Goal: Information Seeking & Learning: Learn about a topic

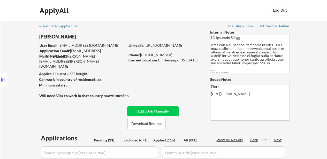
select select ""pending""
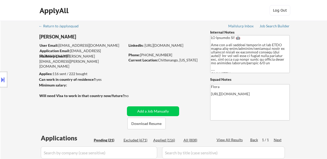
select select ""pending""
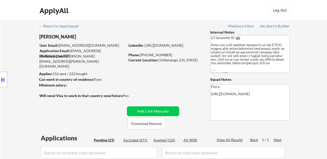
select select ""pending""
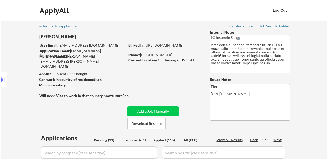
select select ""pending""
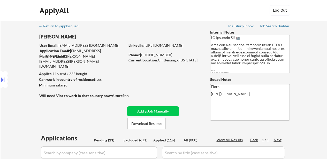
select select ""pending""
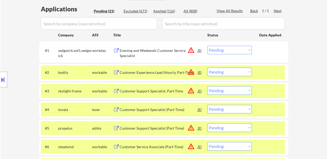
click at [177, 49] on div "Evening and Weekends Customer Service Specialist" at bounding box center [159, 53] width 78 height 10
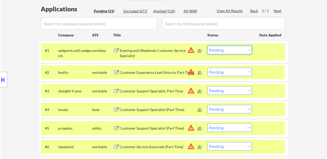
click at [224, 49] on select "Choose an option... Pending Applied Excluded (Questions) Excluded (Expired) Exc…" at bounding box center [229, 50] width 44 height 9
click at [207, 46] on select "Choose an option... Pending Applied Excluded (Questions) Excluded (Expired) Exc…" at bounding box center [229, 50] width 44 height 9
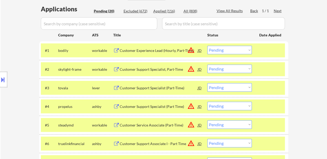
click at [166, 51] on div "Customer Experience Lead (Hourly, Part-Time)" at bounding box center [159, 50] width 78 height 5
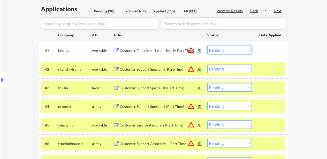
click at [237, 48] on select "Choose an option... Pending Applied Excluded (Questions) Excluded (Expired) Exc…" at bounding box center [229, 50] width 44 height 9
click at [207, 46] on select "Choose an option... Pending Applied Excluded (Questions) Excluded (Expired) Exc…" at bounding box center [229, 50] width 44 height 9
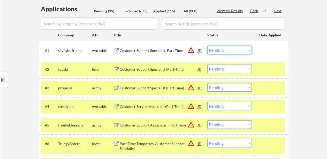
click at [216, 50] on select "Choose an option... Pending Applied Excluded (Questions) Excluded (Expired) Exc…" at bounding box center [229, 50] width 44 height 9
click at [207, 46] on select "Choose an option... Pending Applied Excluded (Questions) Excluded (Expired) Exc…" at bounding box center [229, 50] width 44 height 9
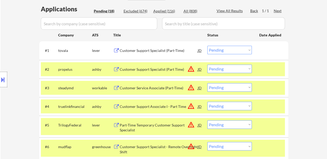
click at [156, 48] on div "Customer Support Specialist (Part-Time)" at bounding box center [159, 50] width 78 height 9
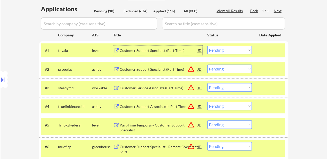
click at [235, 50] on select "Choose an option... Pending Applied Excluded (Questions) Excluded (Expired) Exc…" at bounding box center [229, 50] width 44 height 9
click at [207, 46] on select "Choose an option... Pending Applied Excluded (Questions) Excluded (Expired) Exc…" at bounding box center [229, 50] width 44 height 9
click at [151, 70] on div "Customer Support Specialist (Part Time)" at bounding box center [159, 69] width 78 height 5
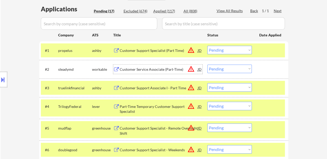
click at [159, 50] on div "Customer Support Specialist (Part Time)" at bounding box center [159, 50] width 78 height 5
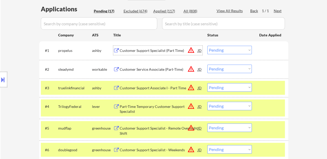
click at [227, 49] on select "Choose an option... Pending Applied Excluded (Questions) Excluded (Expired) Exc…" at bounding box center [229, 50] width 44 height 9
click at [207, 46] on select "Choose an option... Pending Applied Excluded (Questions) Excluded (Expired) Exc…" at bounding box center [229, 50] width 44 height 9
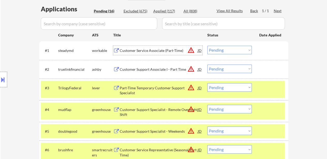
click at [155, 51] on div "Customer Service Associate (Part-Time)" at bounding box center [159, 50] width 78 height 5
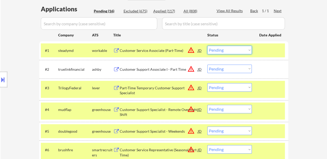
click at [227, 51] on select "Choose an option... Pending Applied Excluded (Questions) Excluded (Expired) Exc…" at bounding box center [229, 50] width 44 height 9
click at [207, 46] on select "Choose an option... Pending Applied Excluded (Questions) Excluded (Expired) Exc…" at bounding box center [229, 50] width 44 height 9
click at [145, 70] on div "Customer Support Associate I - Part Time" at bounding box center [159, 69] width 78 height 5
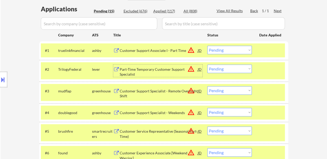
click at [227, 51] on select "Choose an option... Pending Applied Excluded (Questions) Excluded (Expired) Exc…" at bounding box center [229, 50] width 44 height 9
click at [207, 46] on select "Choose an option... Pending Applied Excluded (Questions) Excluded (Expired) Exc…" at bounding box center [229, 50] width 44 height 9
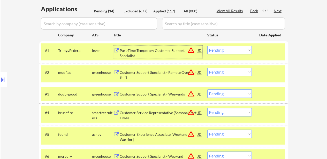
click at [171, 48] on div "Part-Time Temporary Customer Support Specialist" at bounding box center [159, 53] width 78 height 10
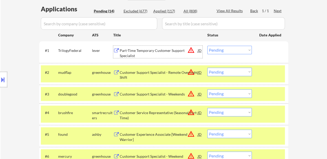
click at [219, 50] on select "Choose an option... Pending Applied Excluded (Questions) Excluded (Expired) Exc…" at bounding box center [229, 50] width 44 height 9
click at [207, 46] on select "Choose an option... Pending Applied Excluded (Questions) Excluded (Expired) Exc…" at bounding box center [229, 50] width 44 height 9
select select ""pending""
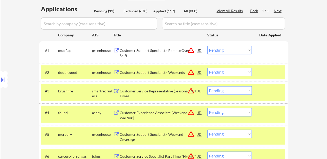
click at [142, 51] on div "Customer Support Specialist - Remote Overnight Shift" at bounding box center [159, 53] width 78 height 10
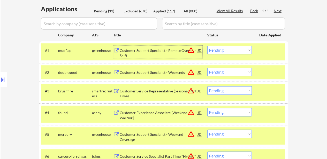
click at [258, 74] on div "#2 doublegood greenhouse Customer Support Specialist - Weekends JD warning_ambe…" at bounding box center [163, 72] width 244 height 14
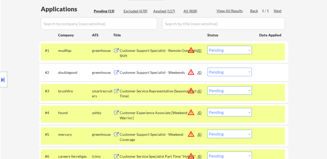
click at [142, 71] on div "Customer Support Specialist - Weekends" at bounding box center [159, 72] width 78 height 5
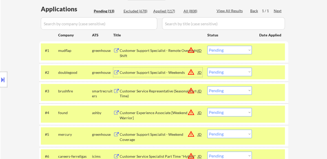
click at [150, 93] on div "Customer Service Representative (Seasonal Part-Time)" at bounding box center [159, 94] width 78 height 10
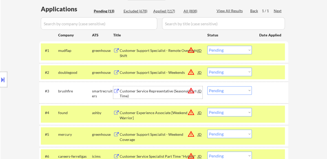
click at [231, 89] on select "Choose an option... Pending Applied Excluded (Questions) Excluded (Expired) Exc…" at bounding box center [229, 90] width 44 height 9
click at [207, 86] on select "Choose an option... Pending Applied Excluded (Questions) Excluded (Expired) Exc…" at bounding box center [229, 90] width 44 height 9
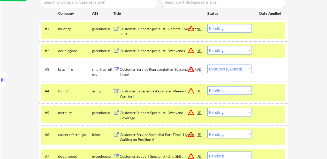
scroll to position [181, 0]
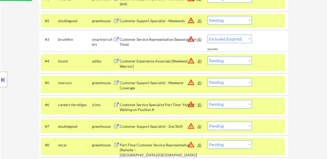
select select ""pending""
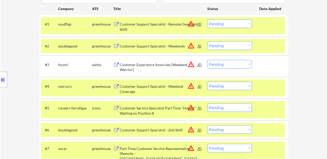
scroll to position [129, 0]
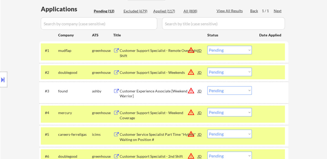
click at [271, 94] on div at bounding box center [270, 90] width 23 height 9
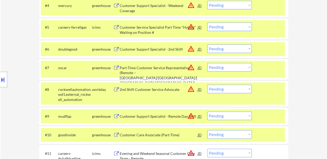
scroll to position [285, 0]
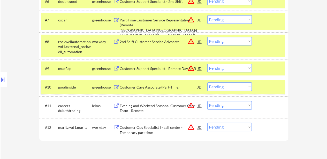
click at [261, 86] on div at bounding box center [270, 87] width 23 height 9
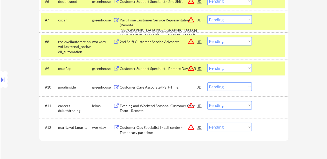
click at [265, 71] on div at bounding box center [270, 68] width 23 height 9
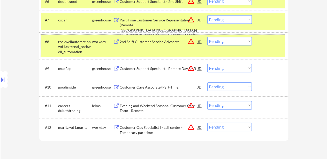
drag, startPoint x: 266, startPoint y: 47, endPoint x: 267, endPoint y: 42, distance: 4.4
click at [266, 47] on div "#8 rockwellautomation.wd1.external_rockwell_automation workday 2nd Shift Custom…" at bounding box center [163, 46] width 244 height 22
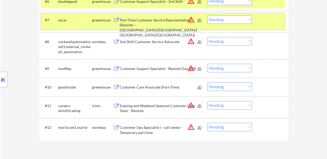
click at [267, 28] on div "#7 oscar greenhouse Part-Time Customer Service Representative (Remote – FL/GA/T…" at bounding box center [163, 21] width 244 height 17
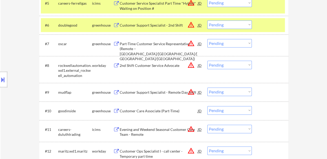
scroll to position [233, 0]
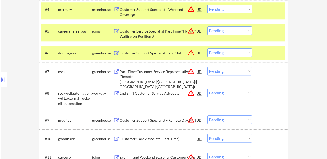
click at [260, 57] on div "#6 doublegood greenhouse Customer Support Specialist - 2nd Shift JD warning_amb…" at bounding box center [163, 53] width 244 height 14
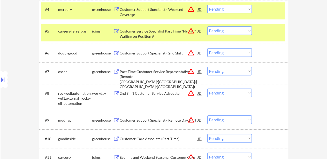
click at [261, 36] on div "#5 careers-ferrellgas icims Customer Service Specialist Part Time *Hybrid* Wait…" at bounding box center [163, 32] width 244 height 17
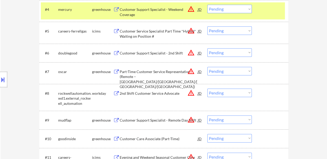
click at [265, 17] on div "#4 mercury greenhouse Customer Support Specialist - Weekend Coverage JD warning…" at bounding box center [163, 10] width 244 height 17
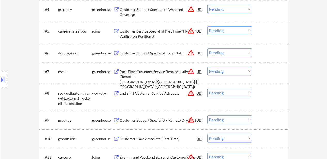
scroll to position [181, 0]
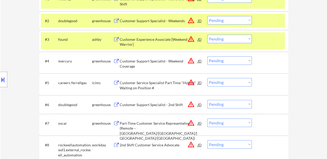
click at [256, 44] on div "#3 found ashby Customer Experience Associate [Weekend Warrior] JD warning_amber…" at bounding box center [163, 40] width 244 height 17
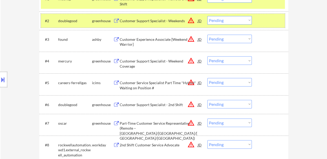
click at [261, 21] on div at bounding box center [270, 20] width 23 height 9
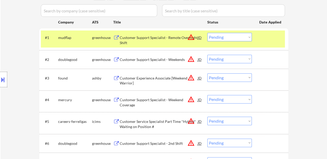
scroll to position [103, 0]
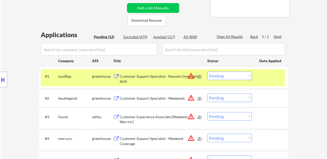
click at [262, 80] on div at bounding box center [270, 76] width 23 height 9
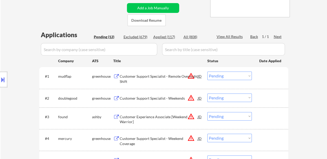
click at [266, 80] on div at bounding box center [270, 76] width 23 height 9
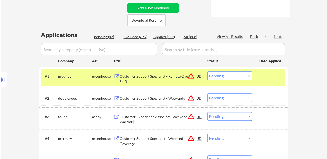
click at [264, 96] on div at bounding box center [270, 98] width 23 height 9
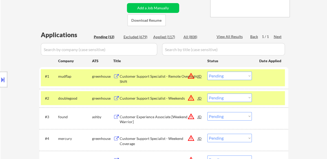
scroll to position [129, 0]
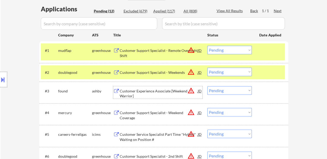
click at [159, 91] on div "Customer Experience Associate [Weekend Warrior]" at bounding box center [159, 94] width 78 height 10
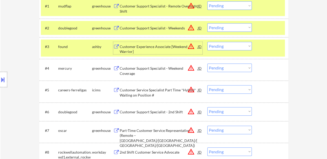
scroll to position [181, 0]
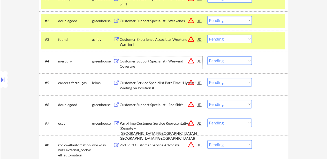
click at [141, 67] on div "Customer Support Specialist - Weekend Coverage" at bounding box center [159, 64] width 78 height 10
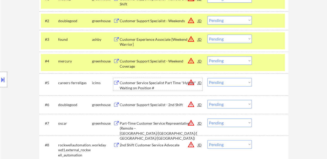
click at [152, 84] on div "Customer Service Specialist Part Time *Hybrid* Waiting on Position #" at bounding box center [159, 85] width 78 height 10
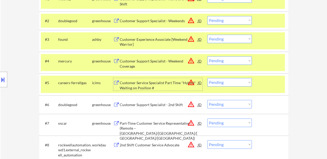
click at [183, 102] on div "Customer Support Specialist - 2nd Shift" at bounding box center [159, 104] width 78 height 9
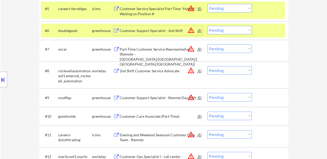
scroll to position [285, 0]
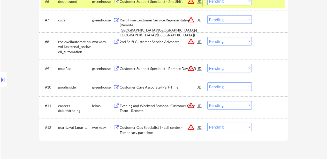
click at [129, 19] on div "Part-Time Customer Service Representative (Remote – [GEOGRAPHIC_DATA]/[GEOGRAPH…" at bounding box center [159, 28] width 78 height 20
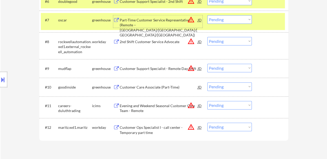
click at [227, 21] on select "Choose an option... Pending Applied Excluded (Questions) Excluded (Expired) Exc…" at bounding box center [229, 19] width 44 height 9
click at [207, 15] on select "Choose an option... Pending Applied Excluded (Questions) Excluded (Expired) Exc…" at bounding box center [229, 19] width 44 height 9
select select ""pending""
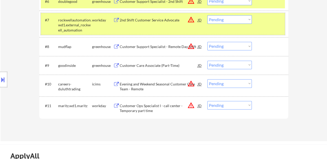
click at [275, 24] on div at bounding box center [270, 19] width 23 height 9
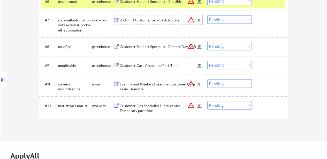
click at [144, 21] on div "2nd Shift Customer Service Advocate" at bounding box center [159, 20] width 78 height 5
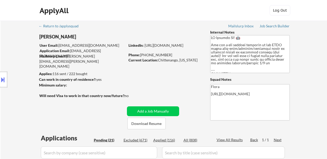
select select ""pending""
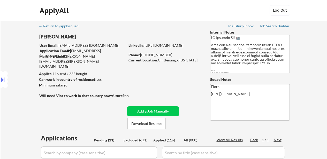
select select ""pending""
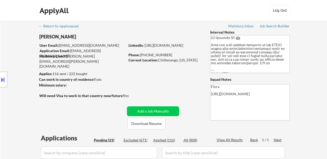
select select ""pending""
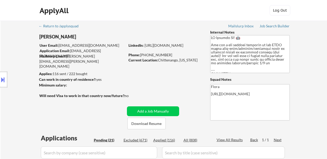
select select ""pending""
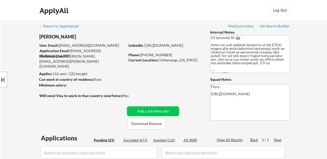
select select ""pending""
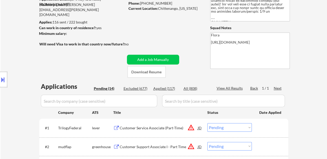
select select ""pending""
